Goal: Task Accomplishment & Management: Complete application form

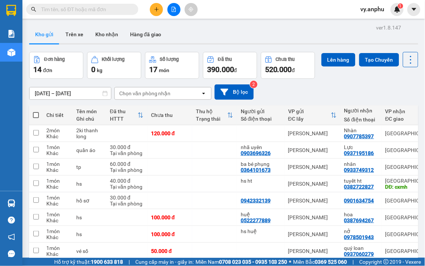
click at [93, 9] on input "text" at bounding box center [85, 9] width 88 height 8
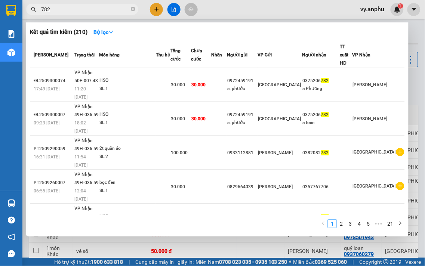
click at [68, 8] on input "782" at bounding box center [85, 9] width 88 height 8
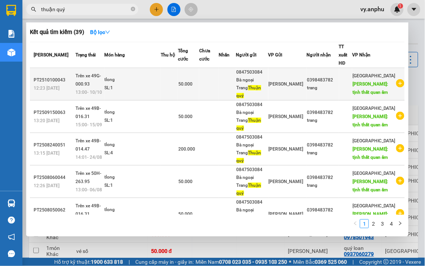
type input "thuận quý"
click at [396, 81] on icon "plus-circle" at bounding box center [400, 83] width 8 height 8
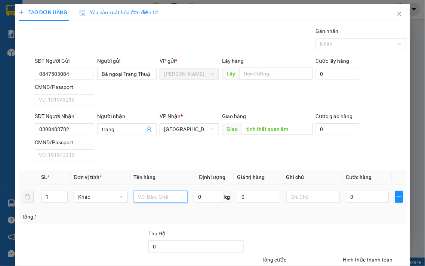
click at [155, 200] on input "text" at bounding box center [161, 197] width 54 height 12
type input "3"
type input "tlong"
click at [350, 201] on input "0" at bounding box center [367, 197] width 43 height 12
type input "1"
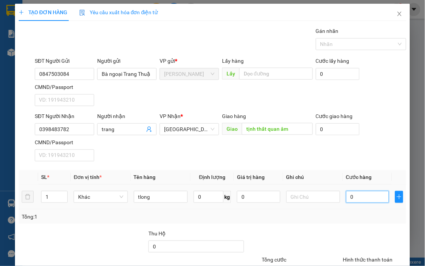
type input "1"
type input "15"
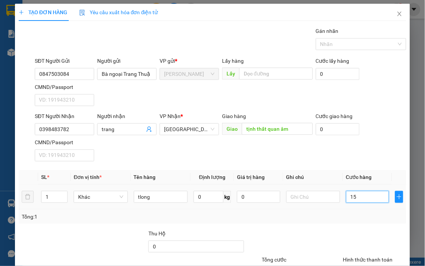
type input "150"
type input "150.000"
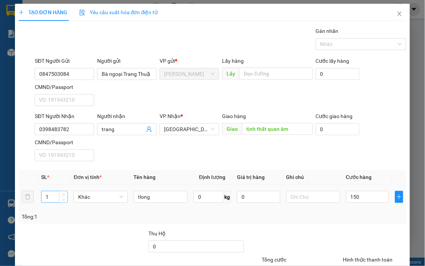
type input "150.000"
drag, startPoint x: 51, startPoint y: 199, endPoint x: 34, endPoint y: 197, distance: 17.0
click at [36, 197] on tr "1 Khác tlong 0 kg 0 150.000" at bounding box center [213, 197] width 388 height 25
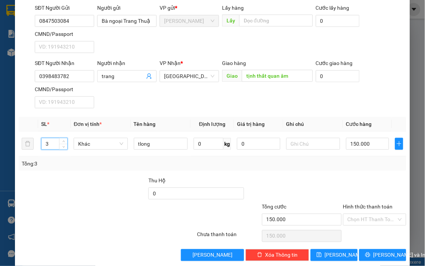
scroll to position [62, 0]
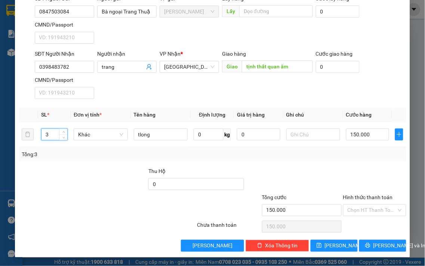
type input "3"
click at [355, 186] on div at bounding box center [374, 180] width 65 height 26
click at [378, 210] on input "Hình thức thanh toán" at bounding box center [372, 210] width 49 height 11
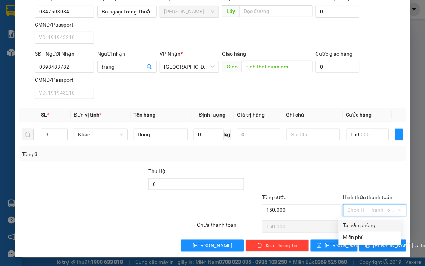
click at [378, 222] on div "Tại văn phòng" at bounding box center [369, 226] width 53 height 8
type input "0"
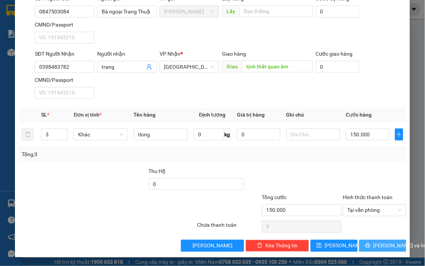
drag, startPoint x: 383, startPoint y: 241, endPoint x: 425, endPoint y: 232, distance: 42.4
click at [383, 241] on button "[PERSON_NAME] và In" at bounding box center [382, 246] width 47 height 12
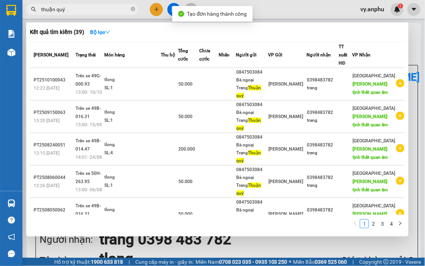
click at [332, 240] on div at bounding box center [212, 133] width 425 height 266
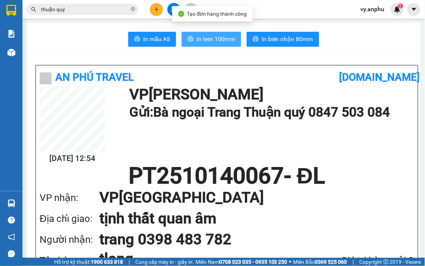
click at [213, 41] on span "In tem 100mm" at bounding box center [216, 38] width 38 height 9
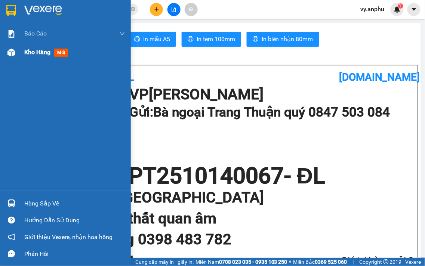
click at [19, 53] on div "Kho hàng mới" at bounding box center [65, 52] width 131 height 19
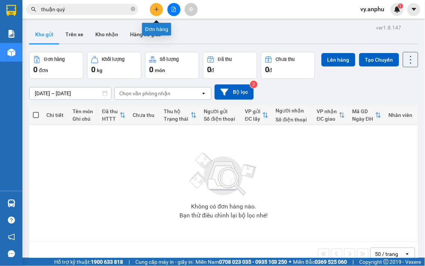
click at [154, 6] on button at bounding box center [156, 9] width 13 height 13
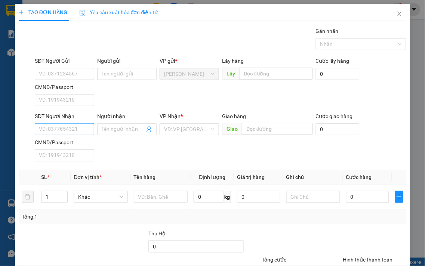
drag, startPoint x: 83, startPoint y: 121, endPoint x: 80, endPoint y: 126, distance: 6.2
click at [81, 123] on div "SĐT Người Nhận" at bounding box center [64, 117] width 59 height 11
click at [80, 126] on input "SĐT Người Nhận" at bounding box center [64, 129] width 59 height 12
type input "0919962517"
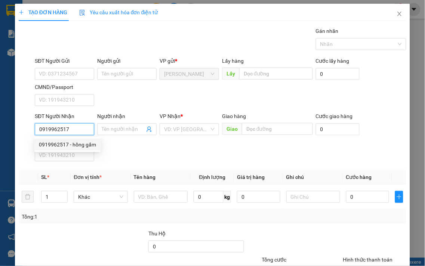
click at [77, 144] on div "0919962517 - hồng gấm" at bounding box center [67, 145] width 57 height 8
type input "hồng gấm"
type input "30.000"
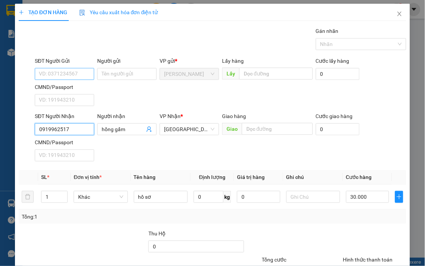
type input "0919962517"
click at [70, 74] on input "SĐT Người Gửi" at bounding box center [64, 74] width 59 height 12
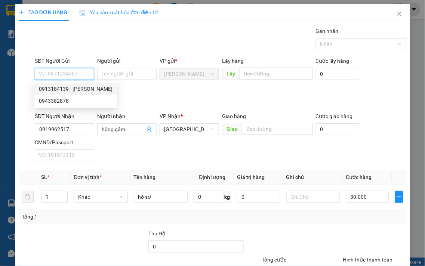
click at [68, 87] on div "0913184139 - [PERSON_NAME]" at bounding box center [76, 89] width 74 height 8
type input "0913184139"
type input "Hồng"
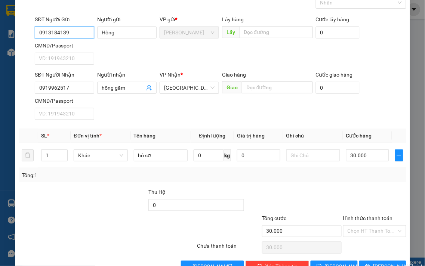
scroll to position [62, 0]
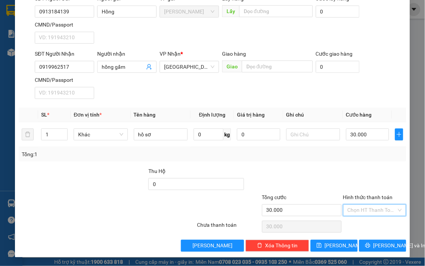
click at [367, 209] on input "Hình thức thanh toán" at bounding box center [372, 210] width 49 height 11
click at [370, 222] on div "Tại văn phòng" at bounding box center [369, 226] width 53 height 8
type input "0"
click at [378, 244] on span "[PERSON_NAME] và In" at bounding box center [399, 246] width 52 height 8
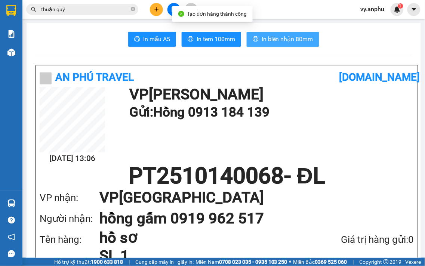
click at [264, 42] on span "In biên nhận 80mm" at bounding box center [288, 38] width 52 height 9
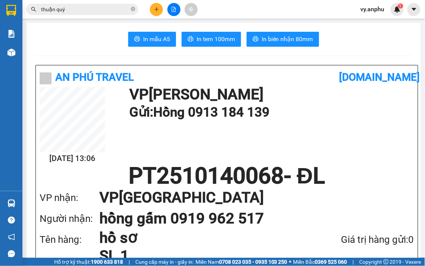
click at [220, 35] on span "In tem 100mm" at bounding box center [216, 38] width 38 height 9
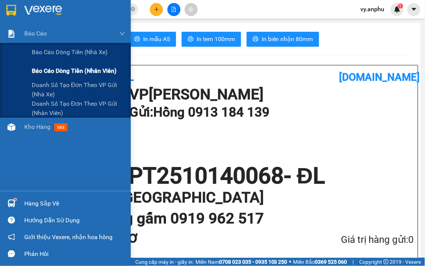
drag, startPoint x: 55, startPoint y: 71, endPoint x: 123, endPoint y: 72, distance: 67.7
click at [56, 71] on span "Báo cáo dòng tiền (nhân viên)" at bounding box center [74, 70] width 85 height 9
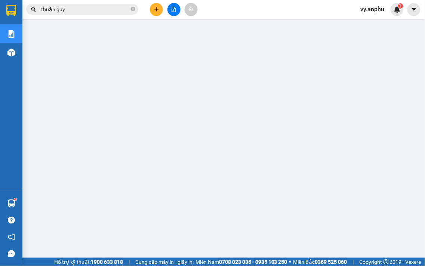
click at [49, 21] on main at bounding box center [212, 129] width 425 height 258
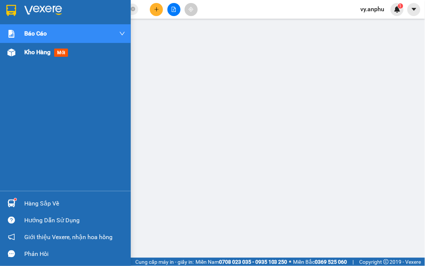
drag, startPoint x: 53, startPoint y: 65, endPoint x: 55, endPoint y: 53, distance: 12.5
click at [53, 65] on div "Báo cáo Báo cáo dòng tiền (nhà xe) Báo cáo dòng tiền (nhân viên) Doanh số tạo đ…" at bounding box center [65, 107] width 131 height 167
click at [55, 53] on span "mới" at bounding box center [61, 53] width 14 height 8
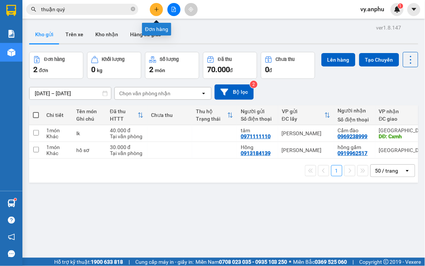
click at [155, 6] on button at bounding box center [156, 9] width 13 height 13
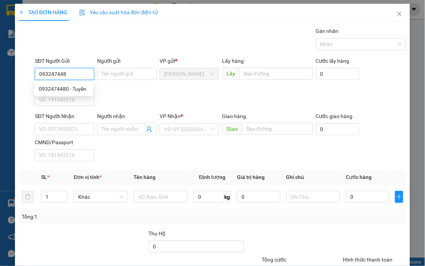
type input "0932474480"
click at [69, 89] on div "0932474480 - Tuyền" at bounding box center [64, 89] width 50 height 8
type input "Tuyền"
type input "0902430049"
type input "Hương"
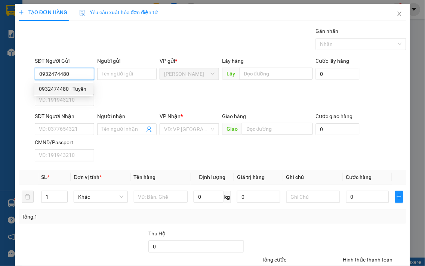
type input "cv đức trọng"
type input "50.000"
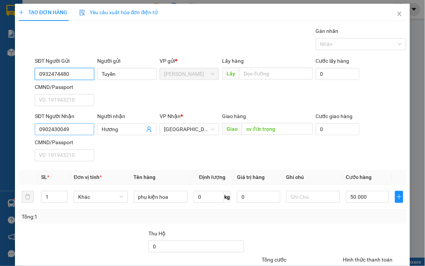
type input "0932474480"
click at [81, 133] on input "0902430049" at bounding box center [64, 129] width 59 height 12
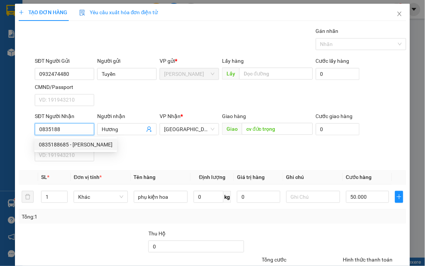
click at [87, 141] on div "0835188685 - [PERSON_NAME]" at bounding box center [76, 145] width 74 height 8
type input "0835188685"
type input "[PERSON_NAME]"
type input "n3 bồng lai"
type input "60.000"
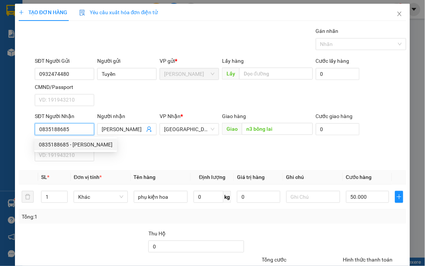
type input "60.000"
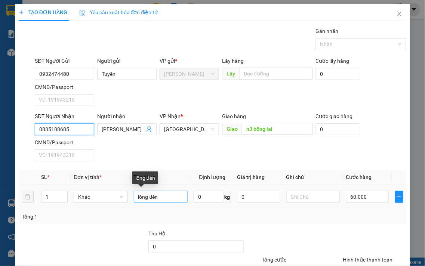
type input "0835188685"
drag, startPoint x: 170, startPoint y: 203, endPoint x: 101, endPoint y: 192, distance: 69.5
click at [106, 194] on tr "1 Khác lồng đèn 0 kg 0 60.000" at bounding box center [213, 197] width 388 height 25
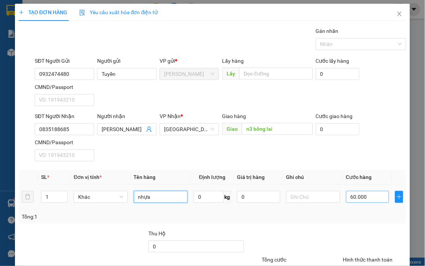
type input "nhựa"
click at [349, 202] on input "60.000" at bounding box center [367, 197] width 43 height 12
type input "3"
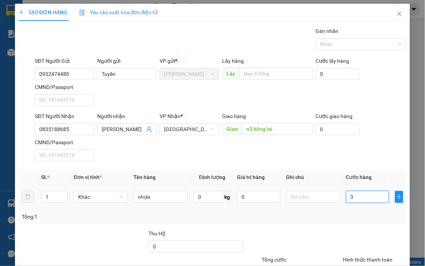
type input "30"
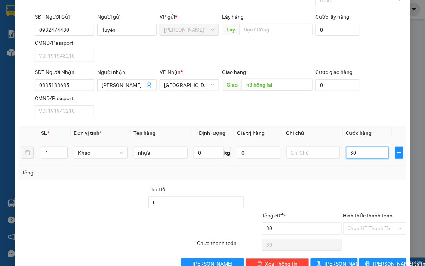
scroll to position [62, 0]
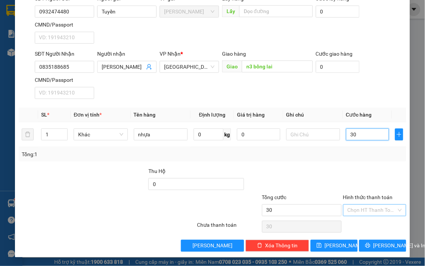
type input "30"
type input "30.000"
click at [364, 211] on input "Hình thức thanh toán" at bounding box center [372, 210] width 49 height 11
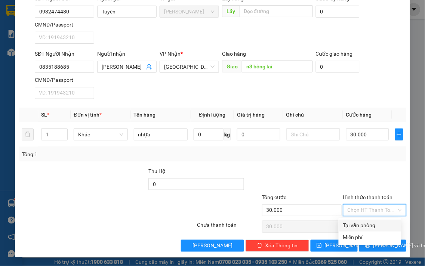
click at [363, 220] on div "Tại văn phòng" at bounding box center [370, 226] width 62 height 12
type input "0"
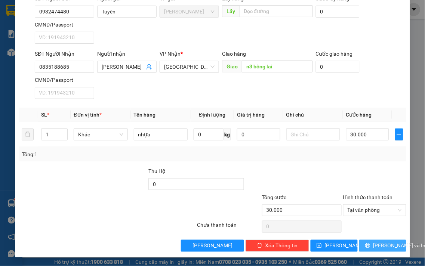
click at [373, 246] on span "[PERSON_NAME] và In" at bounding box center [399, 246] width 52 height 8
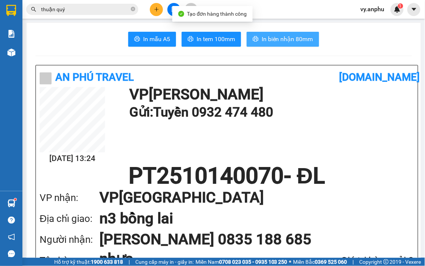
click at [258, 38] on button "In biên nhận 80mm" at bounding box center [283, 39] width 73 height 15
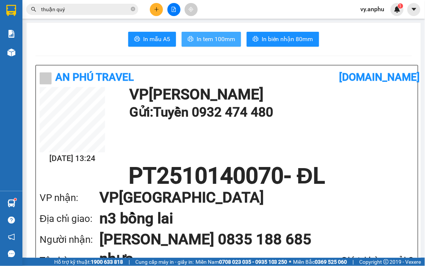
click at [228, 41] on span "In tem 100mm" at bounding box center [216, 38] width 38 height 9
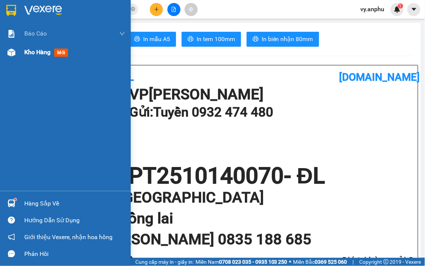
click at [51, 57] on div "Kho hàng mới" at bounding box center [74, 52] width 101 height 19
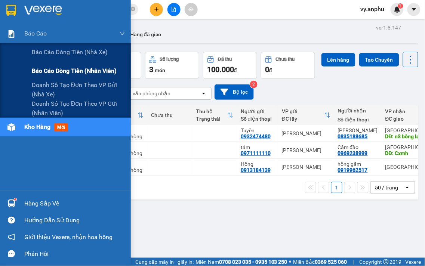
click at [57, 70] on span "Báo cáo dòng tiền (nhân viên)" at bounding box center [74, 70] width 85 height 9
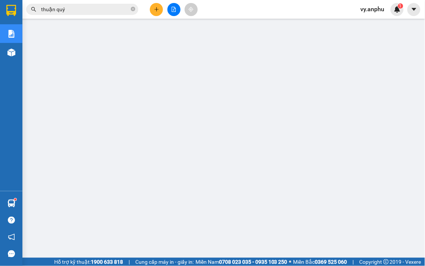
click at [377, 12] on span "vy.anphu" at bounding box center [373, 8] width 36 height 9
click at [372, 21] on span "Đăng xuất" at bounding box center [382, 23] width 31 height 8
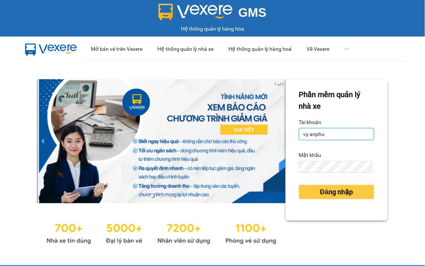
click at [320, 135] on input "vy.anphu" at bounding box center [336, 134] width 75 height 12
type input "duyanh.anphu"
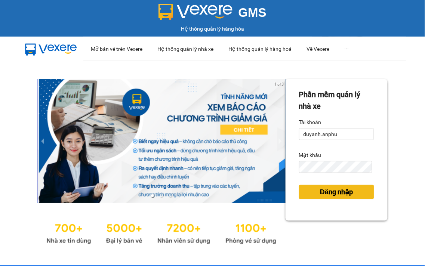
click at [348, 195] on span "Đăng nhập" at bounding box center [336, 192] width 33 height 10
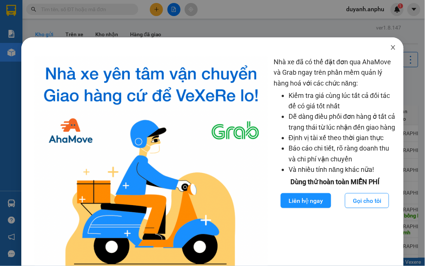
click at [391, 47] on icon "close" at bounding box center [393, 47] width 4 height 4
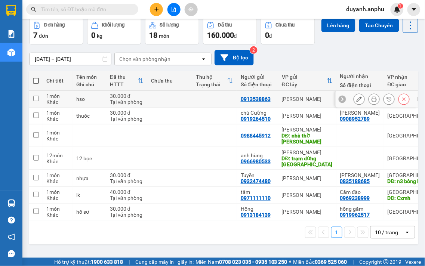
scroll to position [48, 0]
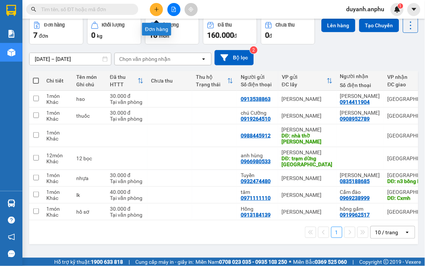
click at [159, 8] on button at bounding box center [156, 9] width 13 height 13
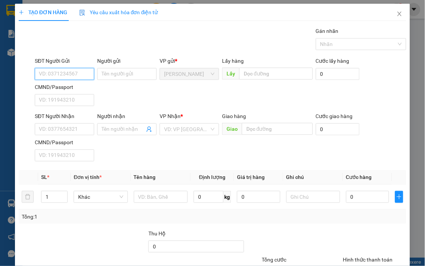
click at [75, 72] on input "SĐT Người Gửi" at bounding box center [64, 74] width 59 height 12
type input "0919645789"
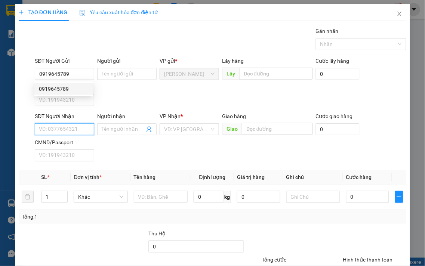
click at [68, 130] on input "SĐT Người Nhận" at bounding box center [64, 129] width 59 height 12
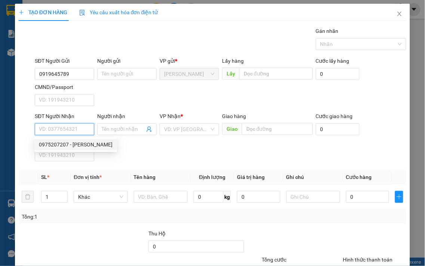
click at [72, 143] on div "0975207207 - xuân tùng" at bounding box center [76, 145] width 74 height 8
type input "0975207207"
type input "xuân tùng"
type input "30.000"
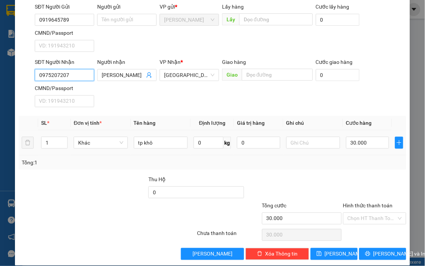
scroll to position [62, 0]
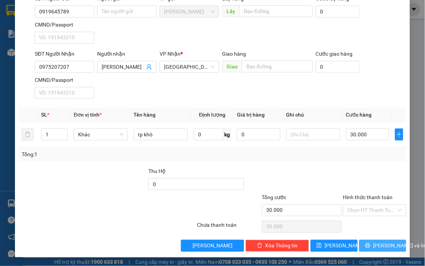
click at [382, 243] on span "[PERSON_NAME] và In" at bounding box center [399, 246] width 52 height 8
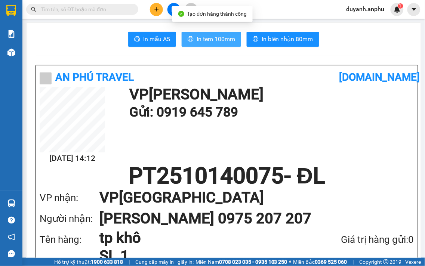
click at [225, 38] on span "In tem 100mm" at bounding box center [216, 38] width 38 height 9
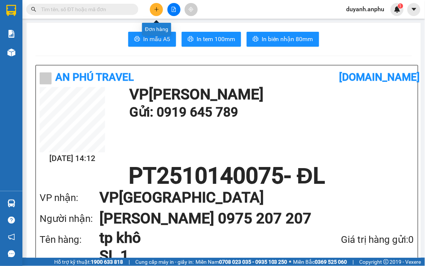
click at [155, 9] on icon "plus" at bounding box center [156, 9] width 5 height 5
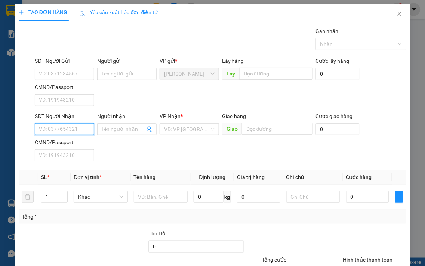
click at [78, 130] on input "SĐT Người Nhận" at bounding box center [64, 129] width 59 height 12
type input "772"
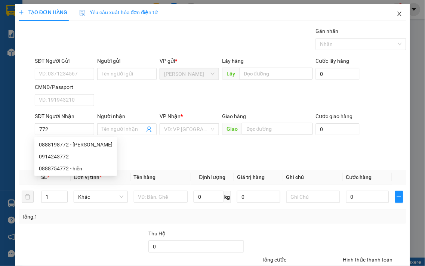
click at [397, 15] on icon "close" at bounding box center [400, 14] width 6 height 6
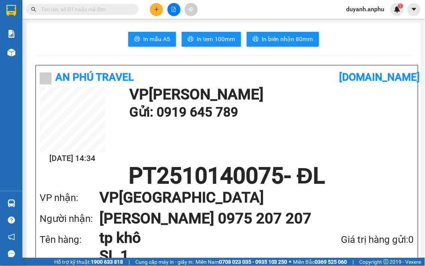
click at [116, 8] on input "text" at bounding box center [85, 9] width 88 height 8
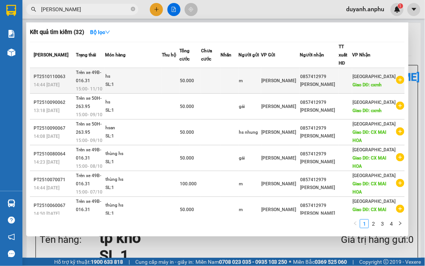
type input "tuấn thanh"
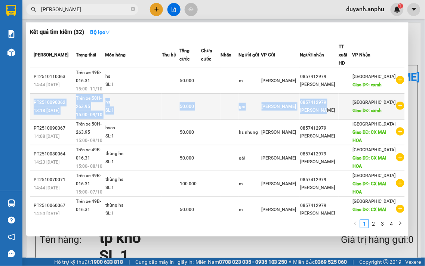
drag, startPoint x: 395, startPoint y: 73, endPoint x: 349, endPoint y: 107, distance: 56.7
click at [349, 107] on tbody "PT2510110063 14:44 - 11/10 Trên xe 49B-016.31 15:00 - 11/10 hs SL: 1 50.000 m P…" at bounding box center [217, 197] width 375 height 258
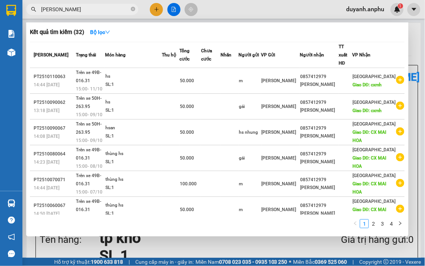
click at [265, 31] on div "Kết quả tìm kiếm ( 32 ) Bộ lọc" at bounding box center [217, 32] width 375 height 12
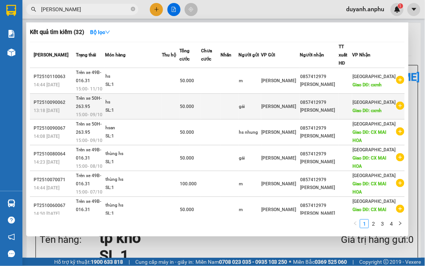
click at [396, 102] on icon "plus-circle" at bounding box center [400, 106] width 8 height 8
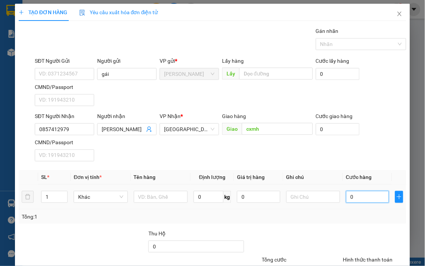
click at [367, 197] on input "0" at bounding box center [367, 197] width 43 height 12
type input "5"
type input "50"
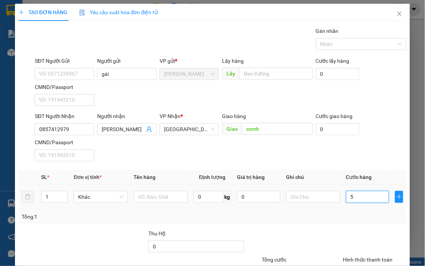
type input "50"
type input "50.000"
drag, startPoint x: 345, startPoint y: 222, endPoint x: 323, endPoint y: 219, distance: 23.0
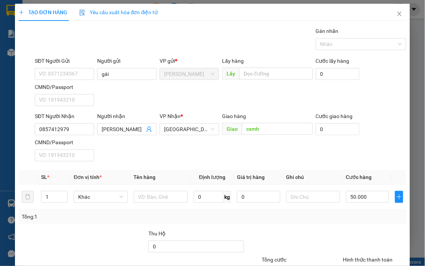
click at [345, 223] on div "Tổng: 1" at bounding box center [213, 217] width 388 height 14
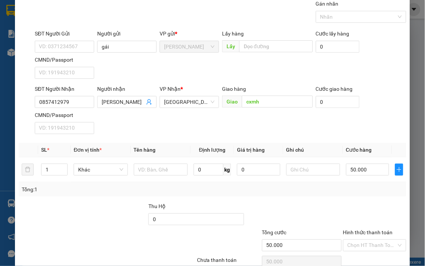
scroll to position [62, 0]
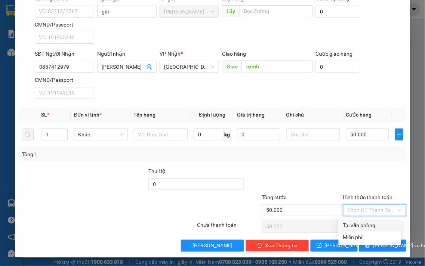
click at [352, 210] on input "Hình thức thanh toán" at bounding box center [372, 210] width 49 height 11
click at [357, 225] on div "Tại văn phòng" at bounding box center [369, 226] width 53 height 8
type input "0"
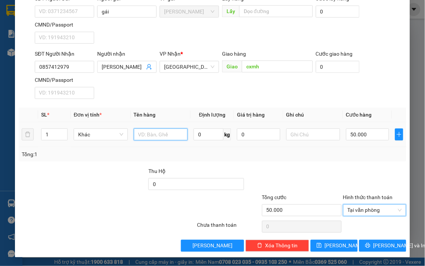
click at [139, 136] on input "text" at bounding box center [161, 135] width 54 height 12
type input "hsan"
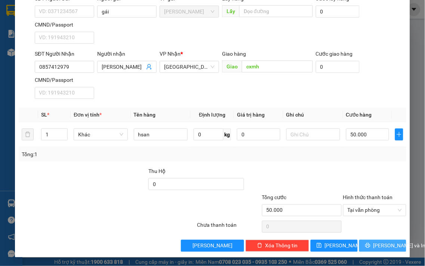
click at [374, 244] on span "[PERSON_NAME] và In" at bounding box center [399, 246] width 52 height 8
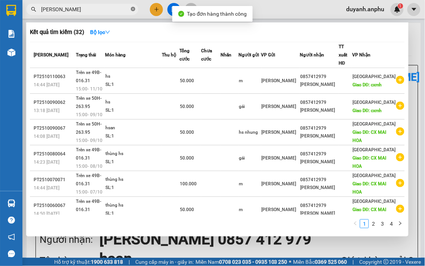
click at [133, 9] on icon "close-circle" at bounding box center [133, 9] width 4 height 4
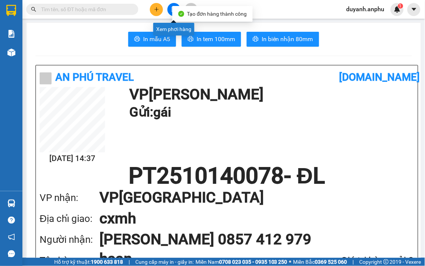
click at [169, 8] on button at bounding box center [173, 9] width 13 height 13
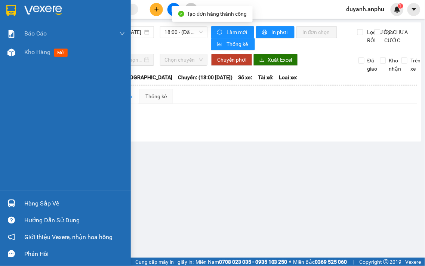
click at [11, 55] on img at bounding box center [11, 53] width 8 height 8
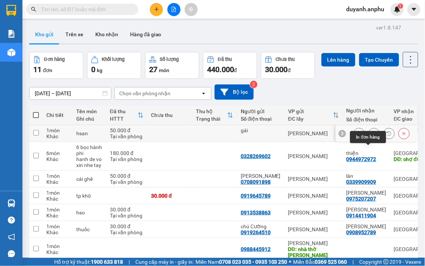
click at [372, 136] on icon at bounding box center [374, 133] width 5 height 5
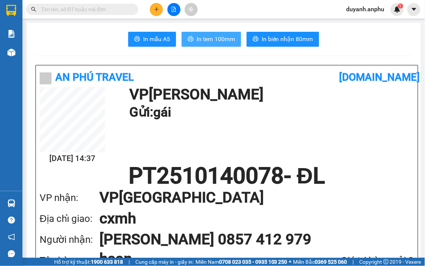
click at [232, 37] on span "In tem 100mm" at bounding box center [216, 38] width 38 height 9
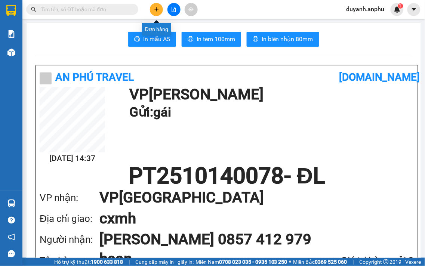
click at [154, 10] on icon "plus" at bounding box center [156, 9] width 5 height 5
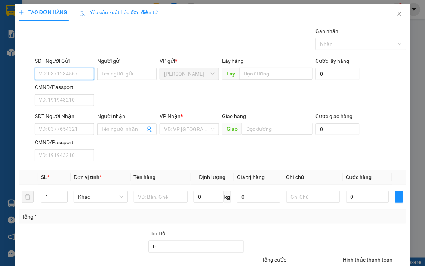
click at [55, 73] on input "SĐT Người Gửi" at bounding box center [64, 74] width 59 height 12
click at [398, 13] on icon "close" at bounding box center [400, 14] width 4 height 4
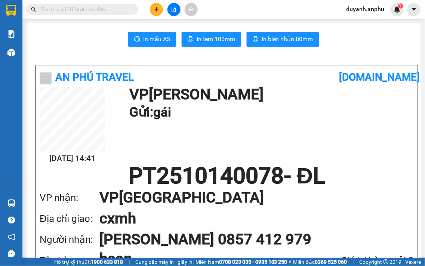
click at [104, 11] on input "text" at bounding box center [85, 9] width 88 height 8
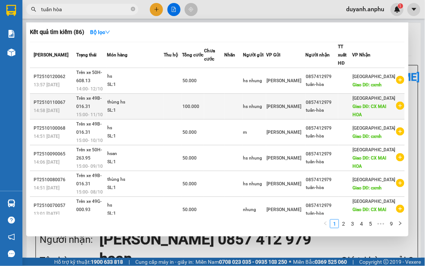
type input "tuấn hòa"
click at [397, 102] on icon "plus-circle" at bounding box center [400, 106] width 8 height 8
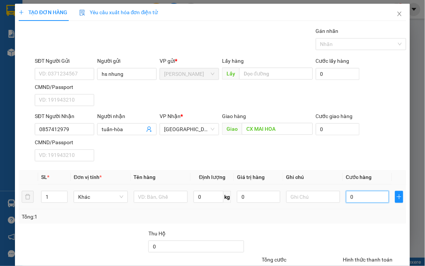
click at [352, 191] on input "0" at bounding box center [367, 197] width 43 height 12
type input "5"
type input "50"
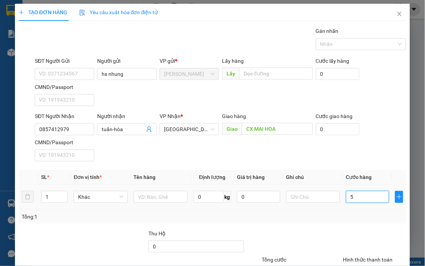
type input "50"
type input "50.000"
click at [301, 221] on div "Tổng: 1" at bounding box center [213, 217] width 382 height 8
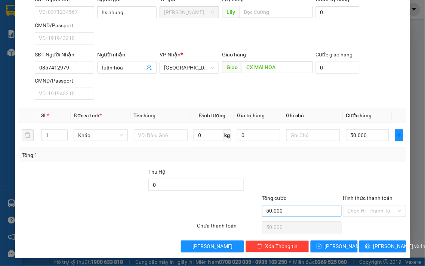
scroll to position [62, 0]
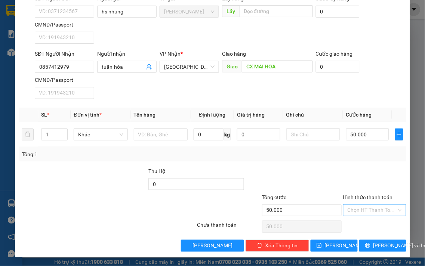
click at [367, 208] on input "Hình thức thanh toán" at bounding box center [372, 210] width 49 height 11
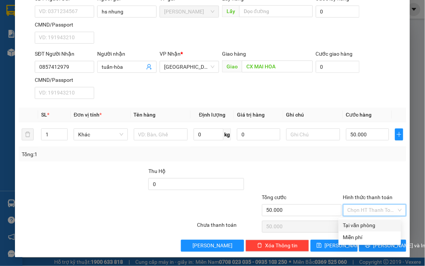
click at [364, 225] on div "Tại văn phòng" at bounding box center [369, 226] width 53 height 8
type input "0"
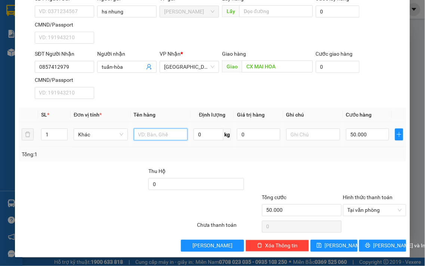
click at [146, 133] on input "text" at bounding box center [161, 135] width 54 height 12
type input "j"
type input "hsan"
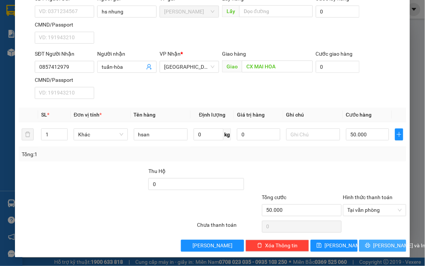
click at [384, 246] on span "[PERSON_NAME] và In" at bounding box center [399, 246] width 52 height 8
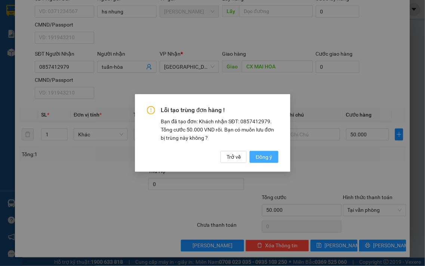
click at [268, 156] on span "Đồng ý" at bounding box center [264, 157] width 16 height 8
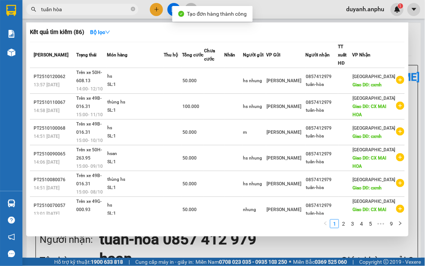
click at [169, 10] on div at bounding box center [212, 133] width 425 height 266
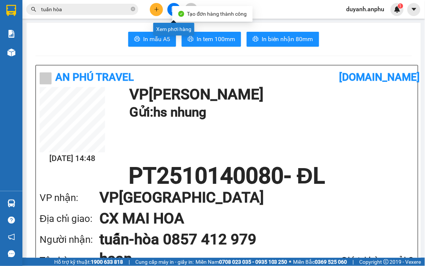
click at [170, 10] on button at bounding box center [173, 9] width 13 height 13
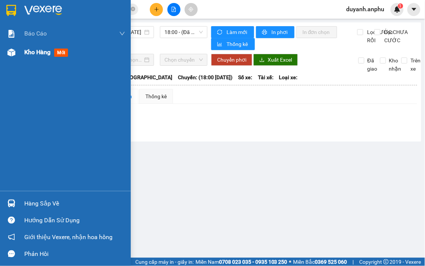
click at [42, 56] on div "Kho hàng mới" at bounding box center [47, 51] width 47 height 9
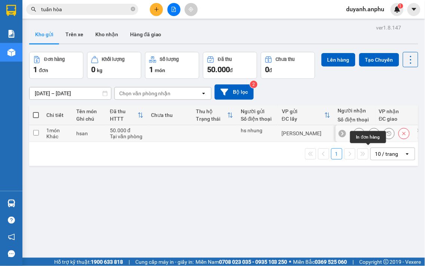
click at [372, 136] on icon at bounding box center [374, 133] width 5 height 5
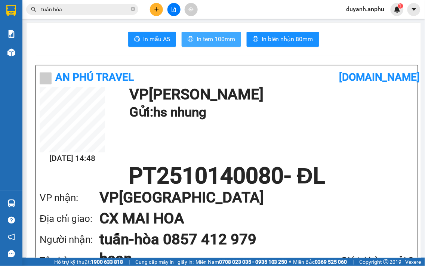
click at [228, 44] on button "In tem 100mm" at bounding box center [211, 39] width 59 height 15
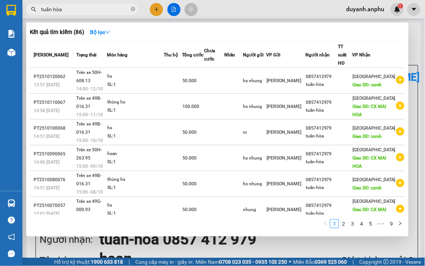
click at [74, 13] on input "tuấn hòa" at bounding box center [85, 9] width 88 height 8
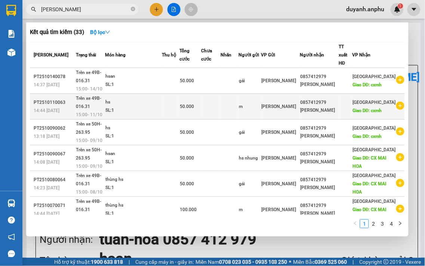
type input "tuấn thanh"
click at [398, 102] on icon "plus-circle" at bounding box center [400, 106] width 8 height 8
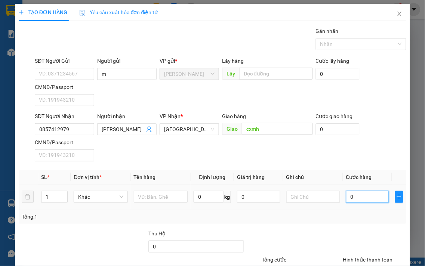
click at [367, 198] on input "0" at bounding box center [367, 197] width 43 height 12
type input "5"
type input "50"
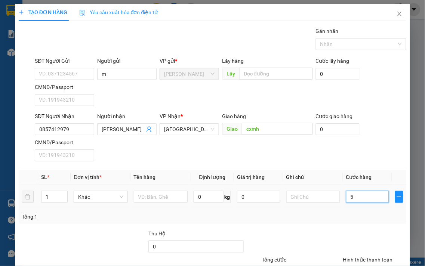
type input "50"
type input "50.000"
click at [360, 225] on div "Transit Pickup Surcharge Ids Transit Deliver Surcharge Ids Transit Deliver Surc…" at bounding box center [213, 170] width 388 height 287
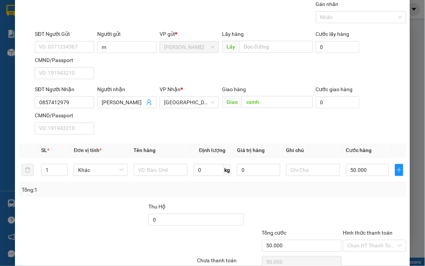
scroll to position [62, 0]
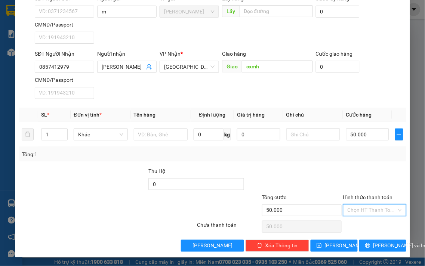
click at [369, 210] on input "Hình thức thanh toán" at bounding box center [372, 210] width 49 height 11
click at [358, 222] on div "Tại văn phòng" at bounding box center [369, 226] width 53 height 8
type input "0"
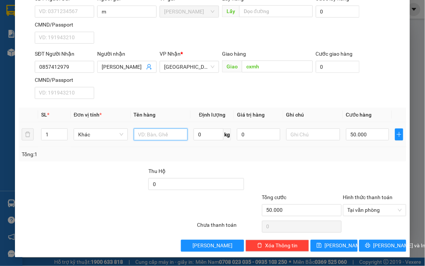
click at [137, 136] on input "text" at bounding box center [161, 135] width 54 height 12
type input "hsan"
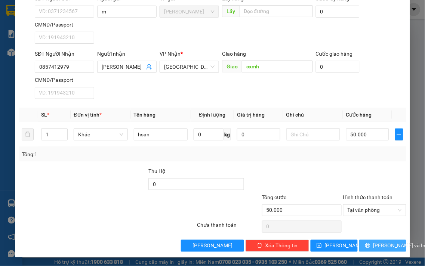
click at [384, 242] on span "[PERSON_NAME] và In" at bounding box center [399, 246] width 52 height 8
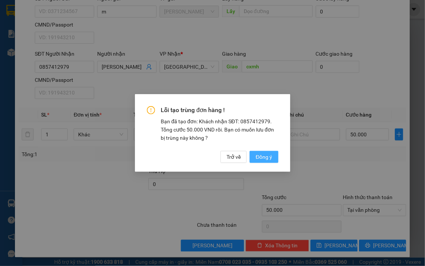
click at [262, 156] on span "Đồng ý" at bounding box center [264, 157] width 16 height 8
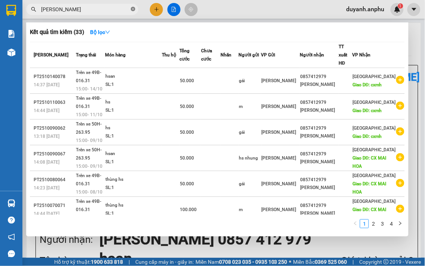
click at [135, 10] on icon "close-circle" at bounding box center [133, 9] width 4 height 4
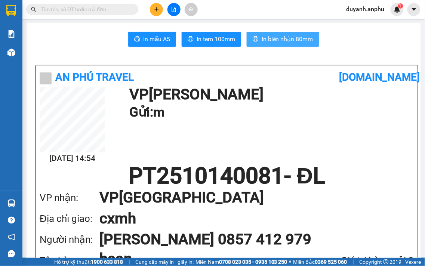
click at [283, 40] on span "In biên nhận 80mm" at bounding box center [288, 38] width 52 height 9
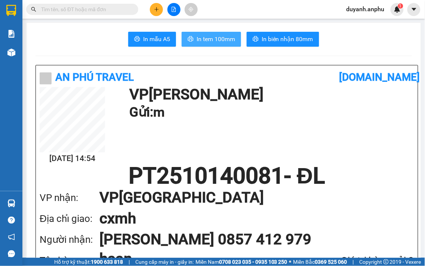
click at [221, 40] on span "In tem 100mm" at bounding box center [216, 38] width 38 height 9
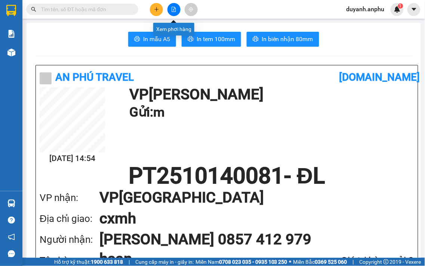
click at [176, 7] on icon "file-add" at bounding box center [173, 9] width 5 height 5
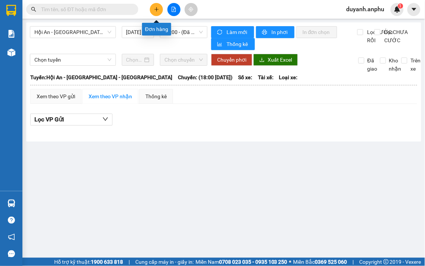
click at [159, 6] on button at bounding box center [156, 9] width 13 height 13
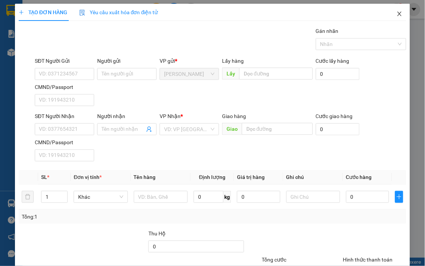
click at [397, 13] on icon "close" at bounding box center [400, 14] width 6 height 6
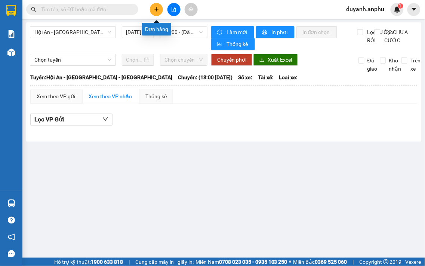
click at [151, 9] on button at bounding box center [156, 9] width 13 height 13
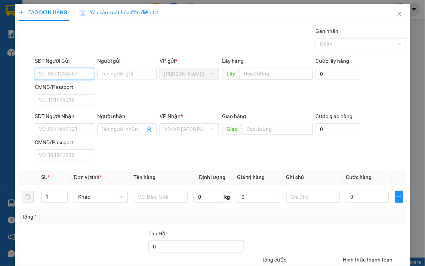
click at [64, 75] on input "SĐT Người Gửi" at bounding box center [64, 74] width 59 height 12
click at [53, 75] on input "SĐT Người Gửi" at bounding box center [64, 74] width 59 height 12
click at [71, 73] on input "SĐT Người Gửi" at bounding box center [64, 74] width 59 height 12
click at [73, 73] on input "SĐT Người Gửi" at bounding box center [64, 74] width 59 height 12
type input "0353912793"
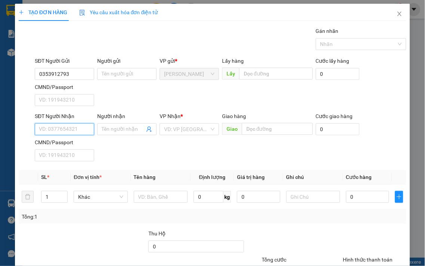
click at [62, 132] on input "SĐT Người Nhận" at bounding box center [64, 129] width 59 height 12
type input "0908603143"
click at [115, 126] on input "Người nhận" at bounding box center [123, 129] width 43 height 8
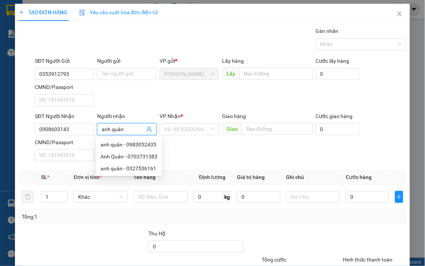
type input "anh quân"
click at [218, 151] on div "SĐT Người Nhận 0908603143 Người nhận anh quân VP Nhận * VD: VP Sài Gòn Giao hàn…" at bounding box center [220, 138] width 375 height 52
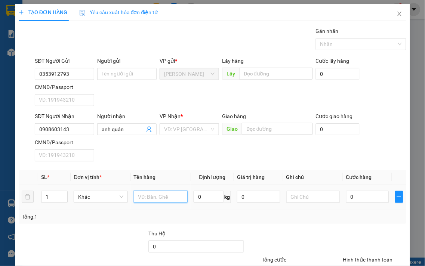
click at [147, 196] on input "text" at bounding box center [161, 197] width 54 height 12
type input "giầy"
click at [355, 193] on input "0" at bounding box center [367, 197] width 43 height 12
type input "3"
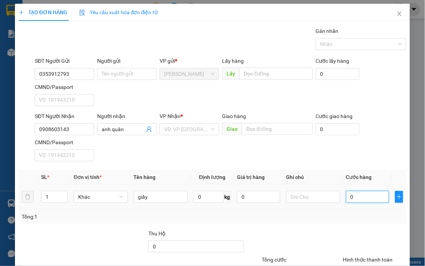
type input "3"
type input "30"
type input "30.000"
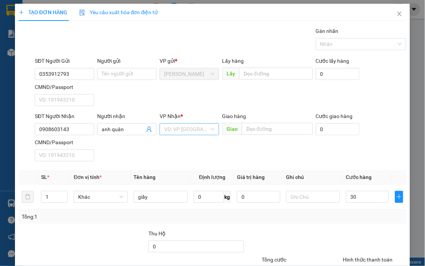
type input "30.000"
click at [197, 130] on input "search" at bounding box center [186, 129] width 45 height 11
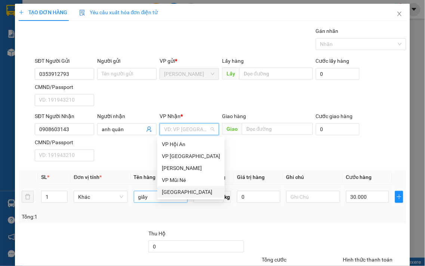
click at [173, 192] on div "[GEOGRAPHIC_DATA]" at bounding box center [191, 192] width 58 height 8
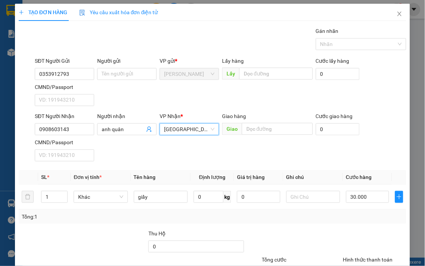
click at [253, 152] on div "SĐT Người Nhận 0908603143 Người nhận anh quân VP Nhận * Đà Lạt Đà Lạt Giao hàng…" at bounding box center [220, 138] width 375 height 52
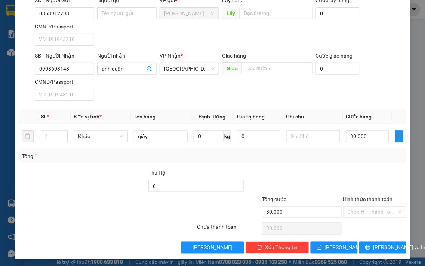
scroll to position [62, 0]
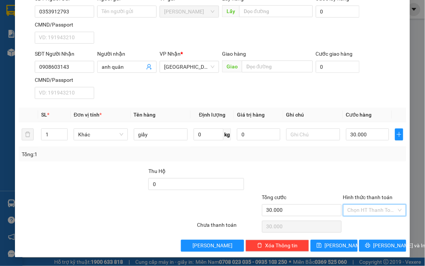
click at [375, 210] on input "Hình thức thanh toán" at bounding box center [372, 210] width 49 height 11
click at [370, 225] on div "Tại văn phòng" at bounding box center [369, 226] width 53 height 8
type input "0"
click at [375, 244] on span "[PERSON_NAME] và In" at bounding box center [399, 246] width 52 height 8
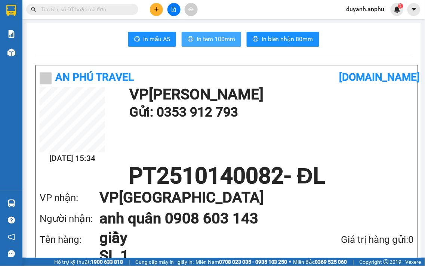
click at [214, 38] on span "In tem 100mm" at bounding box center [216, 38] width 38 height 9
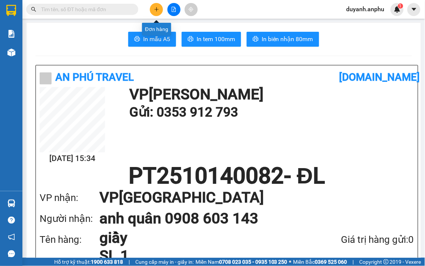
click at [157, 8] on icon "plus" at bounding box center [156, 9] width 5 height 5
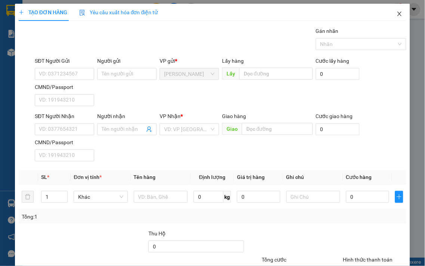
click at [398, 14] on icon "close" at bounding box center [400, 14] width 4 height 4
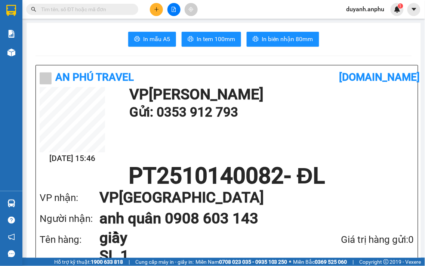
click at [155, 10] on icon "plus" at bounding box center [156, 9] width 5 height 5
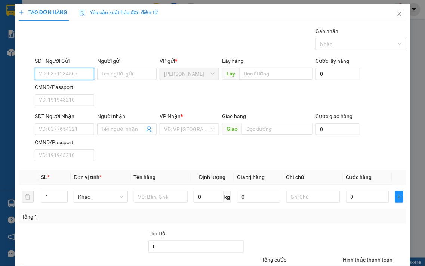
click at [67, 71] on input "SĐT Người Gửi" at bounding box center [64, 74] width 59 height 12
type input "0978451289"
drag, startPoint x: 80, startPoint y: 89, endPoint x: 70, endPoint y: 90, distance: 10.2
click at [80, 89] on div "0978451289 - Hùng" at bounding box center [64, 89] width 50 height 8
type input "Hùng"
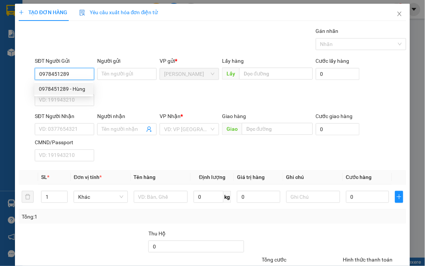
type input "0942161942"
type input "Na"
type input "40.000"
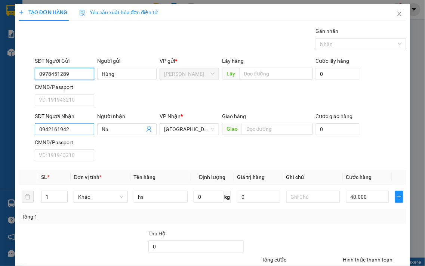
type input "0978451289"
click at [84, 129] on input "0942161942" at bounding box center [64, 129] width 59 height 12
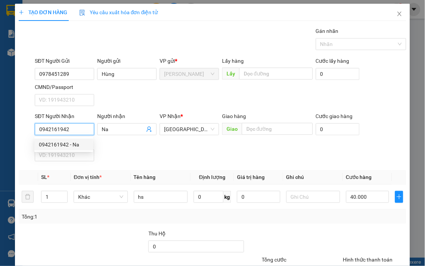
drag, startPoint x: 87, startPoint y: 127, endPoint x: 20, endPoint y: 127, distance: 66.5
click at [20, 127] on div "SĐT Người Nhận 0942161942 Người nhận Na VP Nhận * Đà Lạt Giao hàng Giao Cước gi…" at bounding box center [212, 138] width 389 height 52
click at [83, 143] on div "0347098148 - đỗ hùng" at bounding box center [76, 145] width 74 height 8
type input "0347098148"
type input "đỗ hùng"
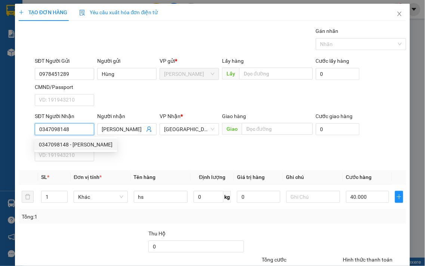
type input "50.000"
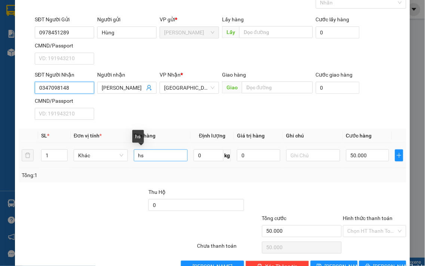
type input "0347098148"
click at [155, 159] on input "hs" at bounding box center [161, 156] width 54 height 12
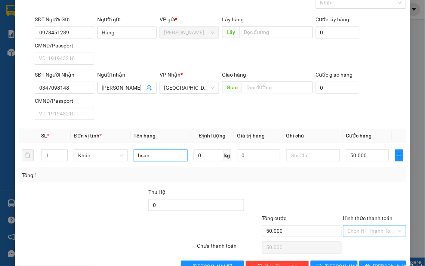
type input "hsan"
click at [360, 233] on input "Hình thức thanh toán" at bounding box center [372, 231] width 49 height 11
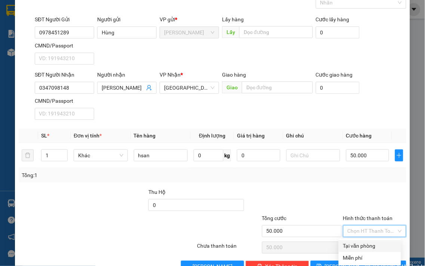
drag, startPoint x: 355, startPoint y: 246, endPoint x: 356, endPoint y: 242, distance: 3.8
click at [356, 246] on div "Tại văn phòng" at bounding box center [369, 246] width 53 height 8
type input "0"
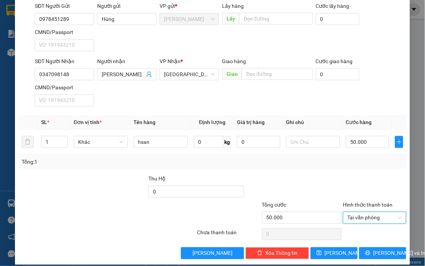
scroll to position [62, 0]
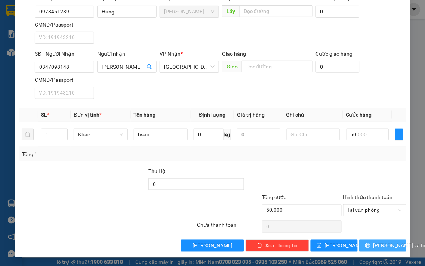
click at [382, 242] on span "[PERSON_NAME] và In" at bounding box center [399, 246] width 52 height 8
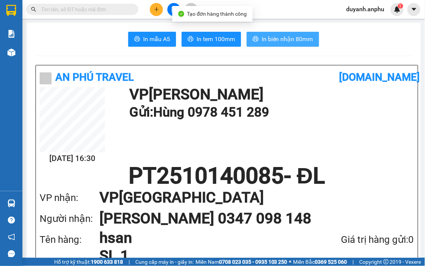
click at [274, 36] on span "In biên nhận 80mm" at bounding box center [288, 38] width 52 height 9
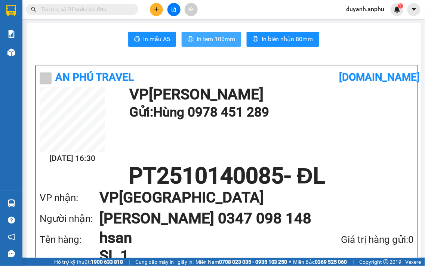
click at [225, 39] on span "In tem 100mm" at bounding box center [216, 38] width 38 height 9
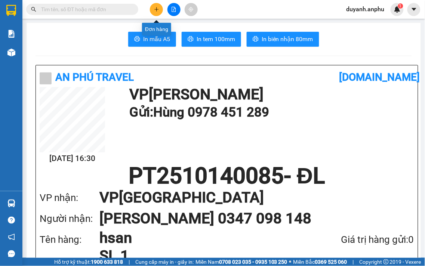
click at [158, 8] on icon "plus" at bounding box center [156, 9] width 5 height 5
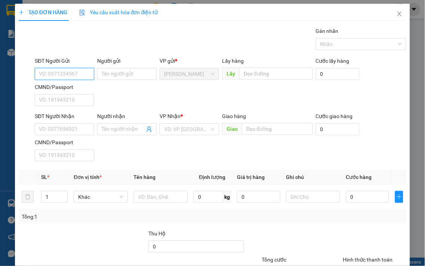
click at [55, 76] on input "SĐT Người Gửi" at bounding box center [64, 74] width 59 height 12
click at [61, 89] on div "0383754018" at bounding box center [64, 89] width 50 height 8
type input "0383754018"
type input "0334681968"
type input "thu"
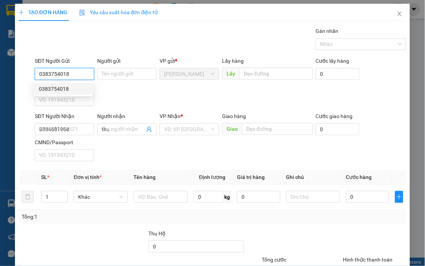
type input "60.000"
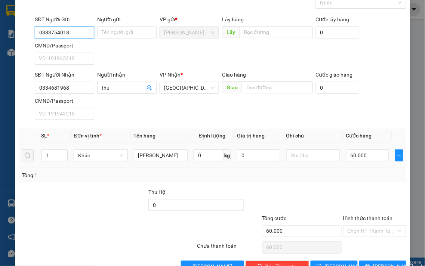
scroll to position [62, 0]
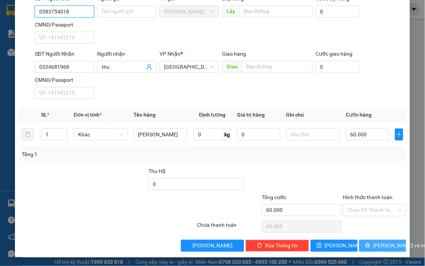
type input "0383754018"
click at [373, 243] on span "[PERSON_NAME] và In" at bounding box center [399, 246] width 52 height 8
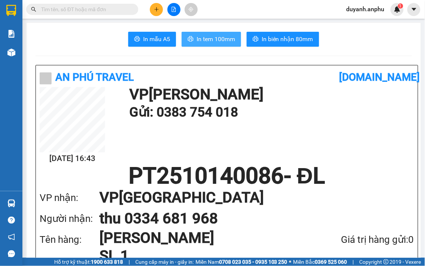
click at [227, 39] on span "In tem 100mm" at bounding box center [216, 38] width 38 height 9
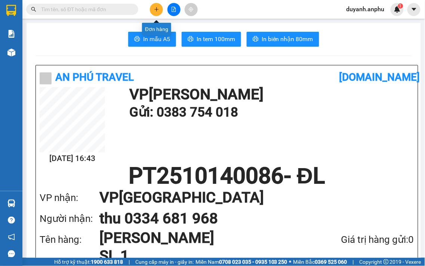
click at [152, 10] on button at bounding box center [156, 9] width 13 height 13
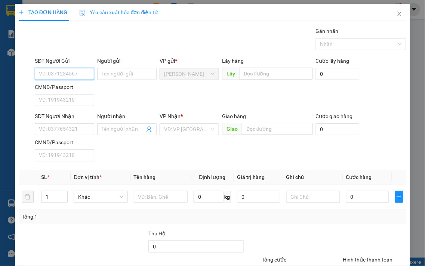
click at [61, 73] on input "SĐT Người Gửi" at bounding box center [64, 74] width 59 height 12
type input "0349858126"
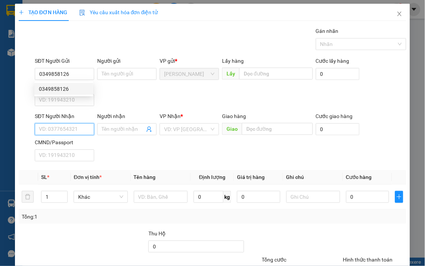
click at [60, 125] on input "SĐT Người Nhận" at bounding box center [64, 129] width 59 height 12
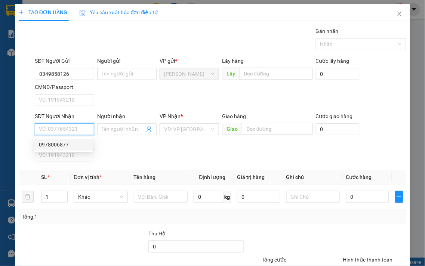
click at [67, 144] on div "0978006877" at bounding box center [64, 145] width 50 height 8
type input "0978006877"
type input "buu dien duc trong"
type input "200.000"
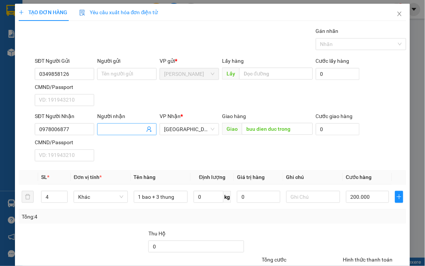
click at [126, 126] on input "Người nhận" at bounding box center [123, 129] width 43 height 8
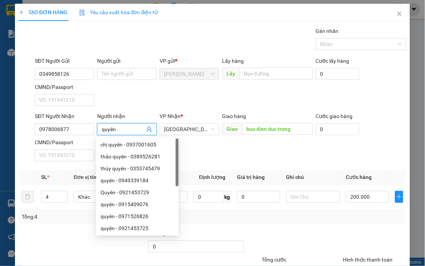
type input "quyên"
click at [185, 97] on div "SĐT Người Gửi 0349858126 Người gửi Tên người gửi VP gửi * Phan Thiết Lấy hàng L…" at bounding box center [220, 83] width 375 height 52
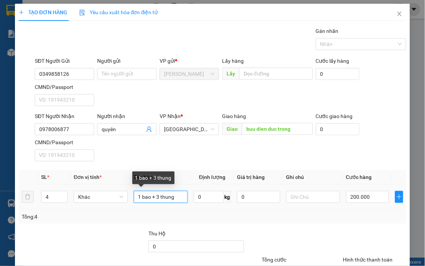
drag, startPoint x: 155, startPoint y: 198, endPoint x: 129, endPoint y: 198, distance: 25.4
click at [131, 198] on td "1 bao + 3 thung" at bounding box center [161, 197] width 60 height 25
click at [170, 196] on input "3 thung" at bounding box center [161, 197] width 54 height 12
click at [141, 196] on input "3 thung" at bounding box center [161, 197] width 54 height 12
type input "2 thung"
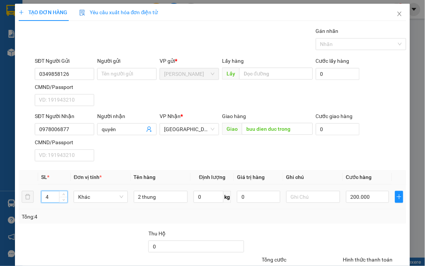
click at [54, 195] on input "4" at bounding box center [54, 196] width 26 height 11
type input "2"
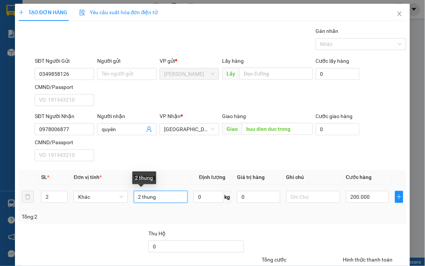
click at [167, 197] on input "2 thung" at bounding box center [161, 197] width 54 height 12
type input "2 thung bóng đèn"
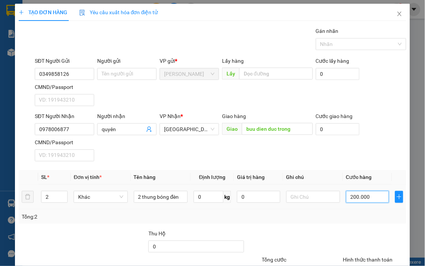
type input "1"
type input "10"
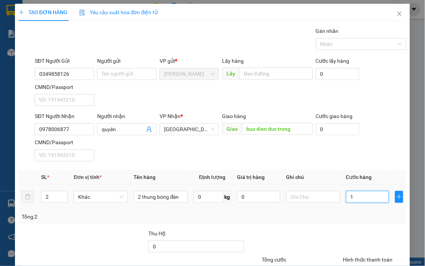
type input "10"
type input "100"
type input "100.000"
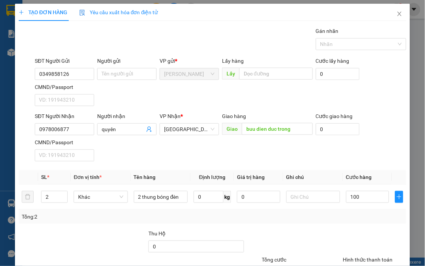
type input "100.000"
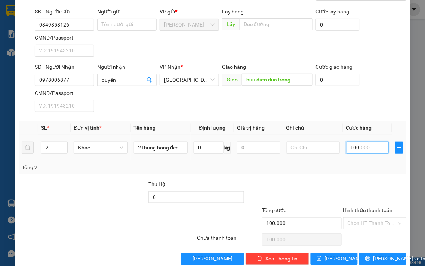
scroll to position [62, 0]
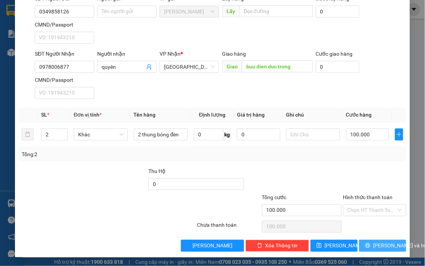
drag, startPoint x: 374, startPoint y: 242, endPoint x: 335, endPoint y: 185, distance: 68.9
click at [334, 185] on div "Transit Pickup Surcharge Ids Transit Deliver Surcharge Ids Transit Deliver Surc…" at bounding box center [213, 107] width 388 height 287
click at [348, 215] on input "Hình thức thanh toán" at bounding box center [372, 210] width 49 height 11
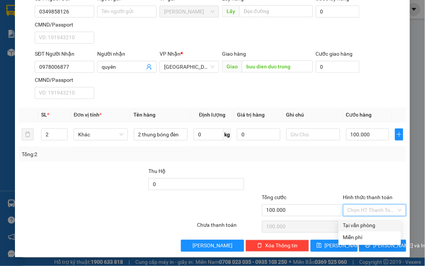
click at [357, 224] on div "Tại văn phòng" at bounding box center [369, 226] width 53 height 8
type input "0"
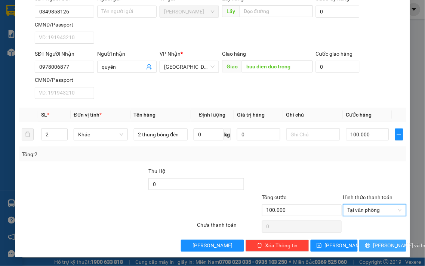
click at [367, 244] on icon "printer" at bounding box center [367, 245] width 5 height 5
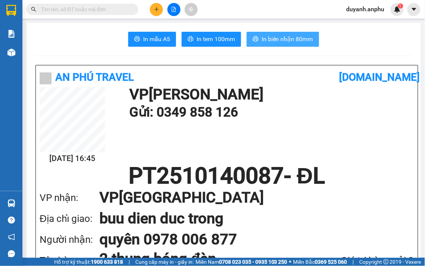
click at [290, 33] on button "In biên nhận 80mm" at bounding box center [283, 39] width 73 height 15
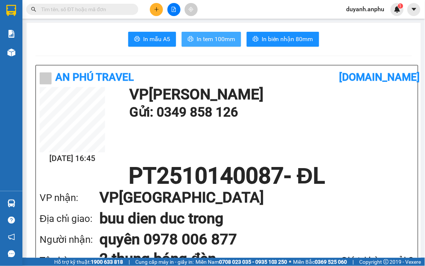
click at [222, 35] on span "In tem 100mm" at bounding box center [216, 38] width 38 height 9
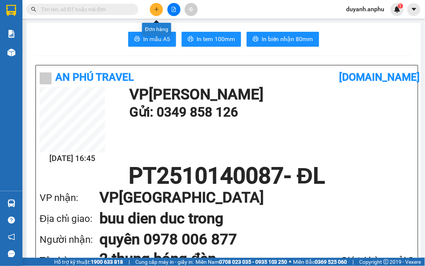
click at [158, 10] on icon "plus" at bounding box center [156, 9] width 5 height 5
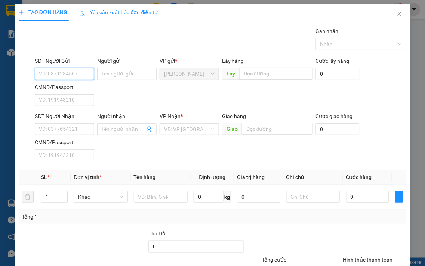
click at [67, 72] on input "SĐT Người Gửi" at bounding box center [64, 74] width 59 height 12
click at [75, 74] on input "SĐT Người Gửi" at bounding box center [64, 74] width 59 height 12
click at [107, 79] on input "Người gửi" at bounding box center [126, 74] width 59 height 12
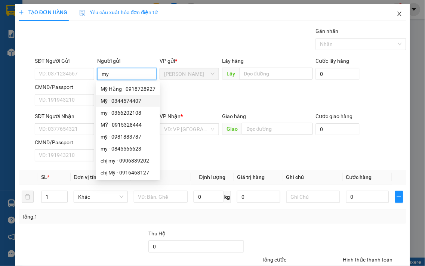
type input "my"
click at [397, 12] on icon "close" at bounding box center [400, 14] width 6 height 6
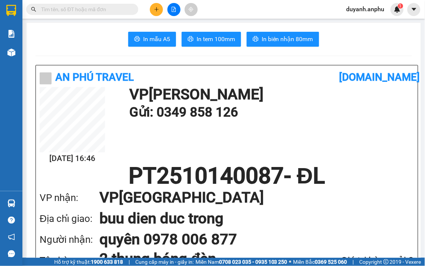
click at [100, 7] on input "text" at bounding box center [85, 9] width 88 height 8
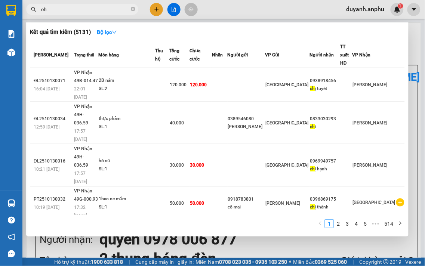
type input "c"
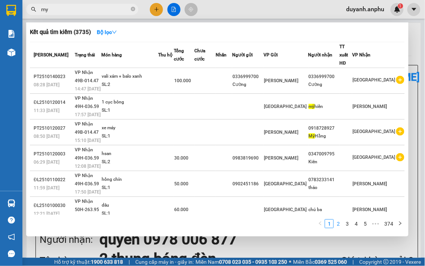
type input "my"
drag, startPoint x: 340, startPoint y: 225, endPoint x: 353, endPoint y: 207, distance: 21.6
click at [340, 224] on link "2" at bounding box center [338, 224] width 8 height 8
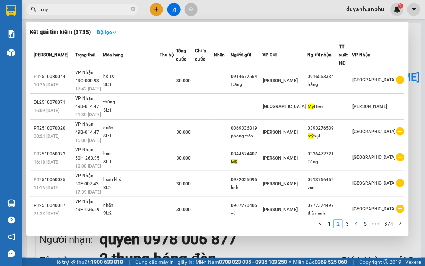
click at [352, 224] on li "4" at bounding box center [356, 223] width 9 height 9
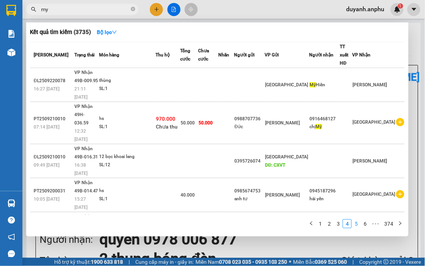
click at [357, 224] on link "5" at bounding box center [356, 224] width 8 height 8
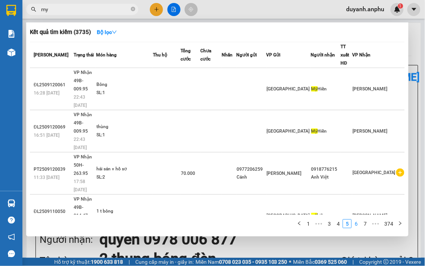
click at [359, 224] on link "6" at bounding box center [356, 224] width 8 height 8
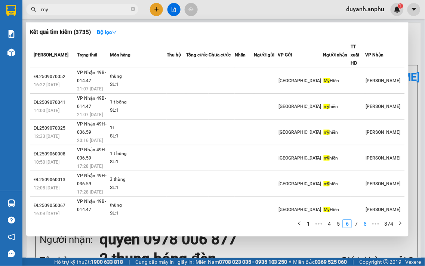
click at [364, 225] on link "8" at bounding box center [365, 224] width 8 height 8
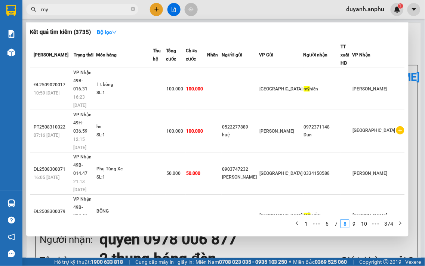
click at [154, 12] on div at bounding box center [212, 133] width 425 height 266
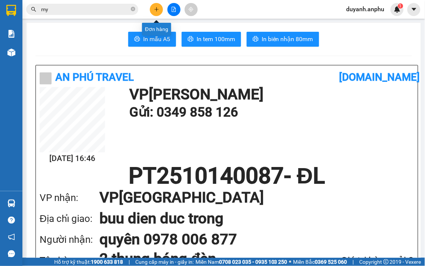
click at [155, 12] on button at bounding box center [156, 9] width 13 height 13
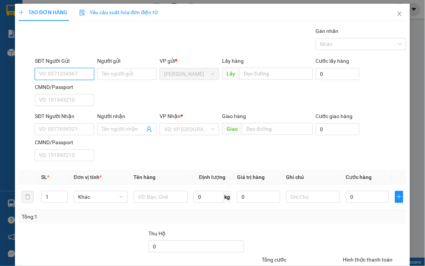
click at [78, 74] on input "SĐT Người Gửi" at bounding box center [64, 74] width 59 height 12
type input "0338007217"
click at [79, 90] on div "0338007217 - Chị Văn" at bounding box center [76, 89] width 74 height 8
type input "Chị Văn"
type input "0823070791"
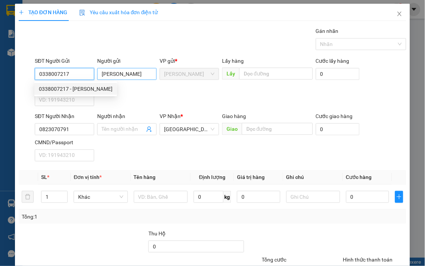
type input "30.000"
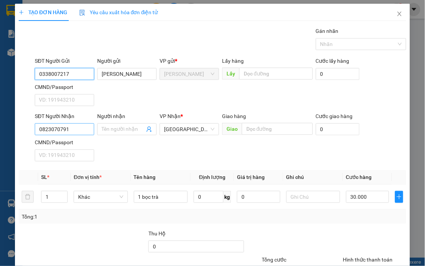
type input "0338007217"
click at [85, 128] on input "0823070791" at bounding box center [64, 129] width 59 height 12
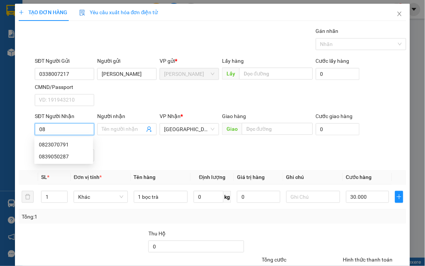
type input "0"
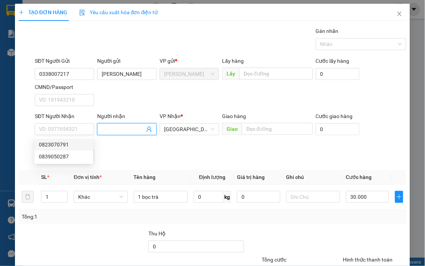
click at [113, 126] on input "Người nhận" at bounding box center [123, 129] width 43 height 8
click at [54, 129] on input "SĐT Người Nhận" at bounding box center [64, 129] width 59 height 12
click at [398, 13] on icon "close" at bounding box center [400, 14] width 4 height 4
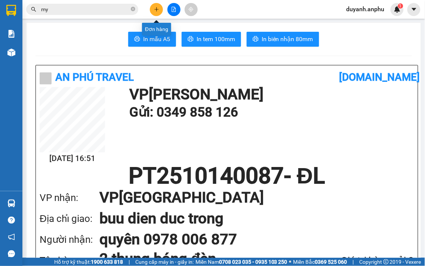
click at [158, 10] on icon "plus" at bounding box center [156, 9] width 5 height 5
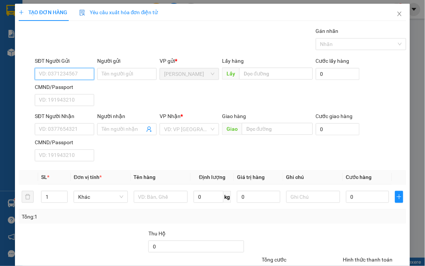
click at [74, 76] on input "SĐT Người Gửi" at bounding box center [64, 74] width 59 height 12
click at [84, 87] on div "0338007217 - Chị Văn" at bounding box center [76, 89] width 74 height 8
type input "0338007217"
type input "Chị Văn"
type input "0823070791"
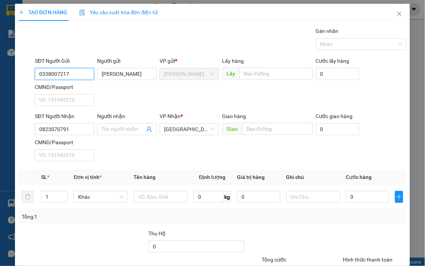
type input "30.000"
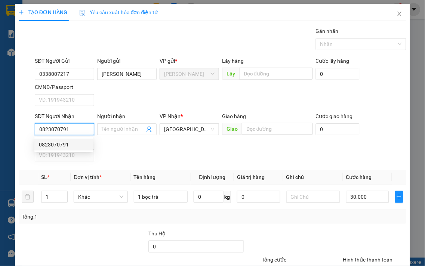
drag, startPoint x: 80, startPoint y: 128, endPoint x: 22, endPoint y: 129, distance: 57.6
click at [22, 129] on div "SĐT Người Nhận 0823070791 Người nhận Tên người nhận VP Nhận * Đà Lạt Giao hàng …" at bounding box center [212, 138] width 389 height 52
type input "0839050287"
click at [118, 127] on input "Người nhận" at bounding box center [123, 129] width 43 height 8
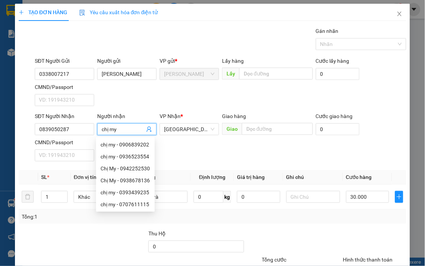
type input "chị my"
click at [141, 96] on div "SĐT Người Gửi 0338007217 Người gửi Chị Văn VP gửi * Phan Thiết Lấy hàng Lấy Cướ…" at bounding box center [220, 83] width 375 height 52
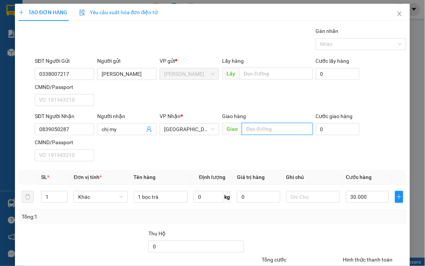
click at [270, 131] on input "text" at bounding box center [277, 129] width 71 height 12
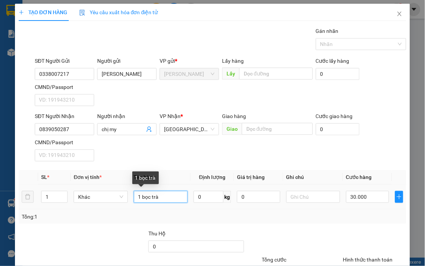
drag, startPoint x: 175, startPoint y: 198, endPoint x: 129, endPoint y: 197, distance: 45.6
click at [131, 197] on td "1 bọc trà" at bounding box center [161, 197] width 60 height 25
type input "t"
type input "m"
type input "nước tẩy"
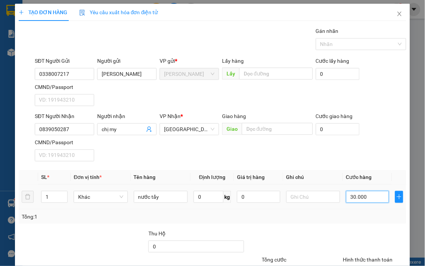
click at [364, 198] on input "30.000" at bounding box center [367, 197] width 43 height 12
type input "4"
type input "40"
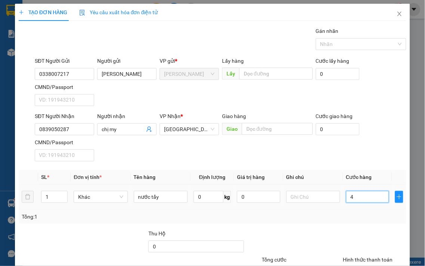
type input "40"
type input "40.000"
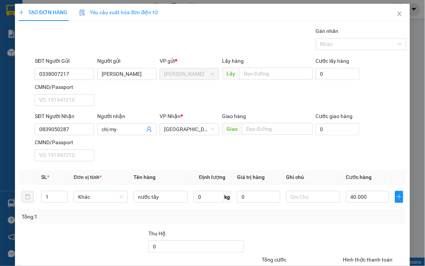
click at [345, 215] on div "Tổng: 1" at bounding box center [213, 217] width 382 height 8
type input "0"
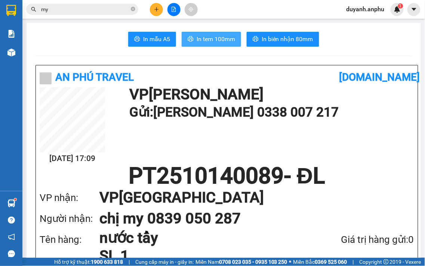
click at [230, 38] on span "In tem 100mm" at bounding box center [216, 38] width 38 height 9
click at [218, 36] on span "In tem 100mm" at bounding box center [216, 38] width 38 height 9
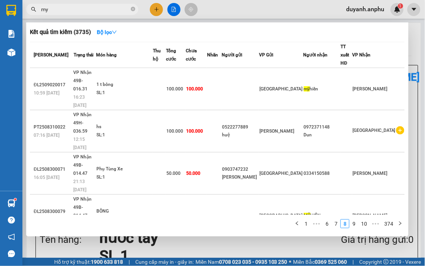
drag, startPoint x: 97, startPoint y: 13, endPoint x: 47, endPoint y: 13, distance: 50.1
click at [47, 13] on input "my" at bounding box center [85, 9] width 88 height 8
drag, startPoint x: 58, startPoint y: 10, endPoint x: 40, endPoint y: 10, distance: 17.6
click at [40, 10] on span "my" at bounding box center [82, 9] width 112 height 11
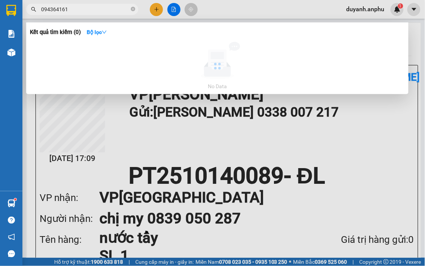
type input "0943641615"
click at [133, 10] on icon "close-circle" at bounding box center [133, 9] width 4 height 4
